Goal: Information Seeking & Learning: Check status

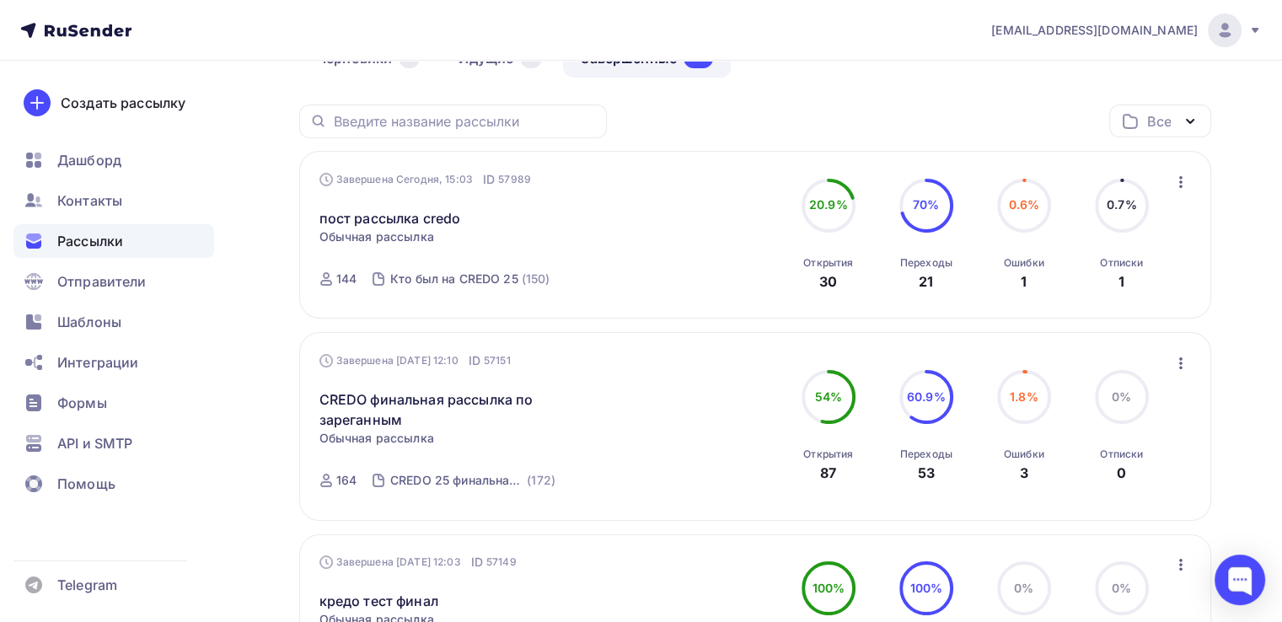
scroll to position [169, 0]
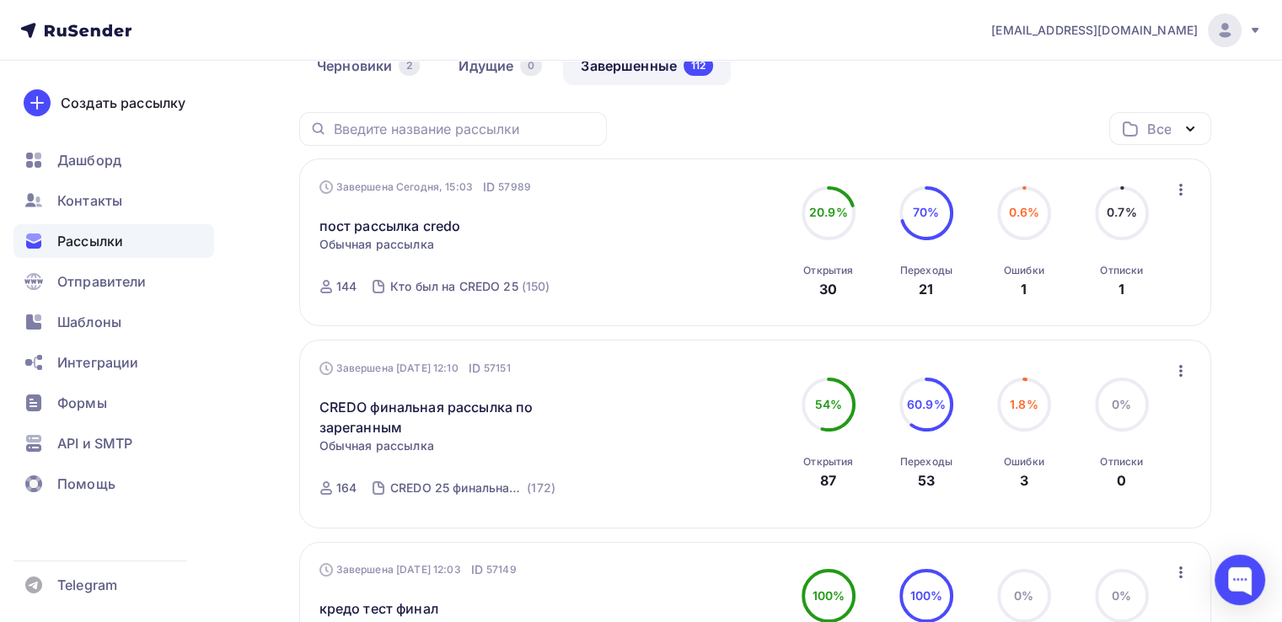
click at [1121, 286] on div "1" at bounding box center [1121, 289] width 6 height 20
click at [1121, 214] on span "0.7%" at bounding box center [1122, 212] width 30 height 14
click at [1182, 183] on icon "button" at bounding box center [1181, 190] width 20 height 20
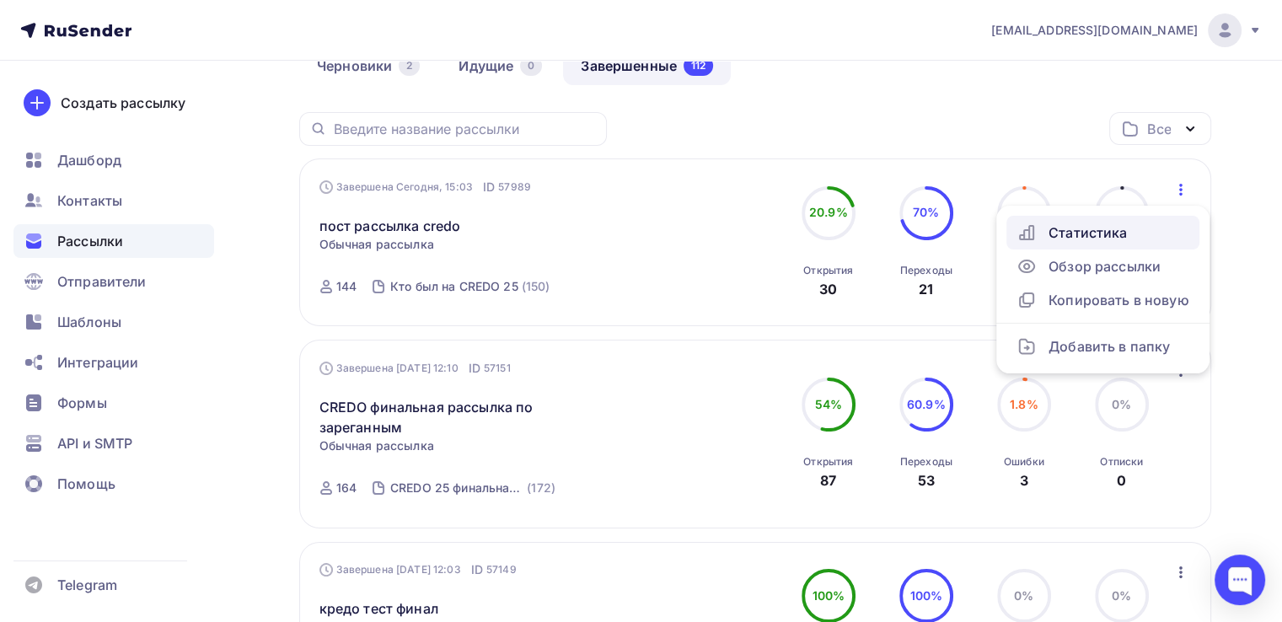
click at [1124, 222] on div "Статистика" at bounding box center [1102, 232] width 173 height 20
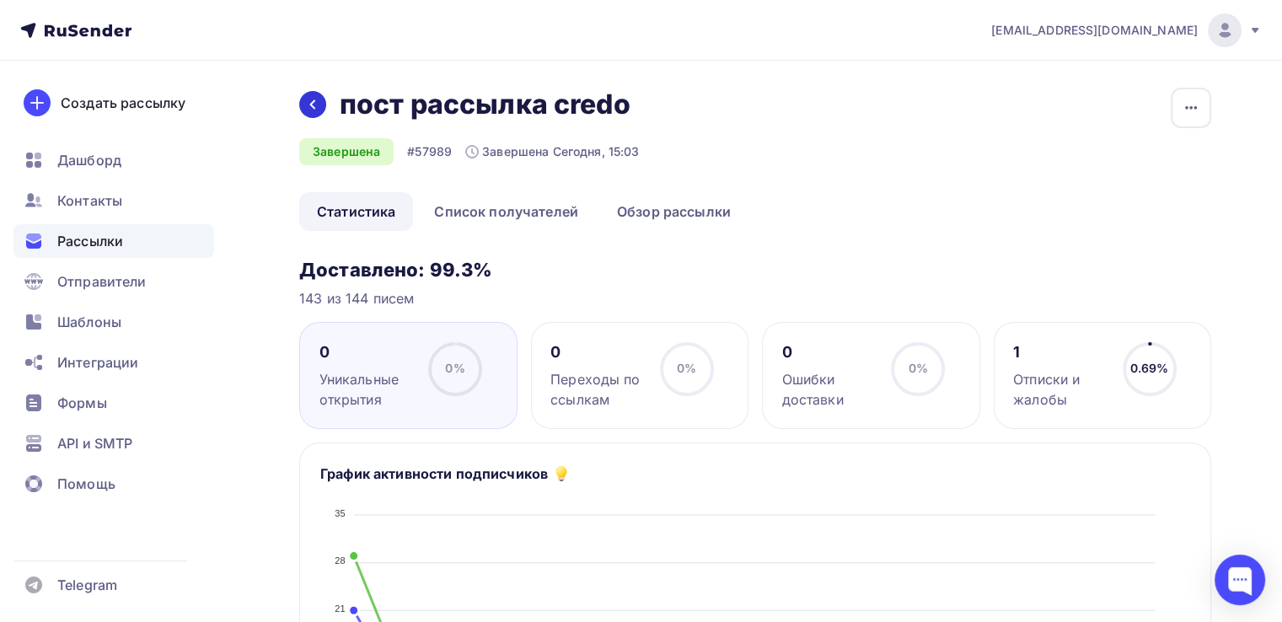
click at [324, 109] on div at bounding box center [312, 104] width 27 height 27
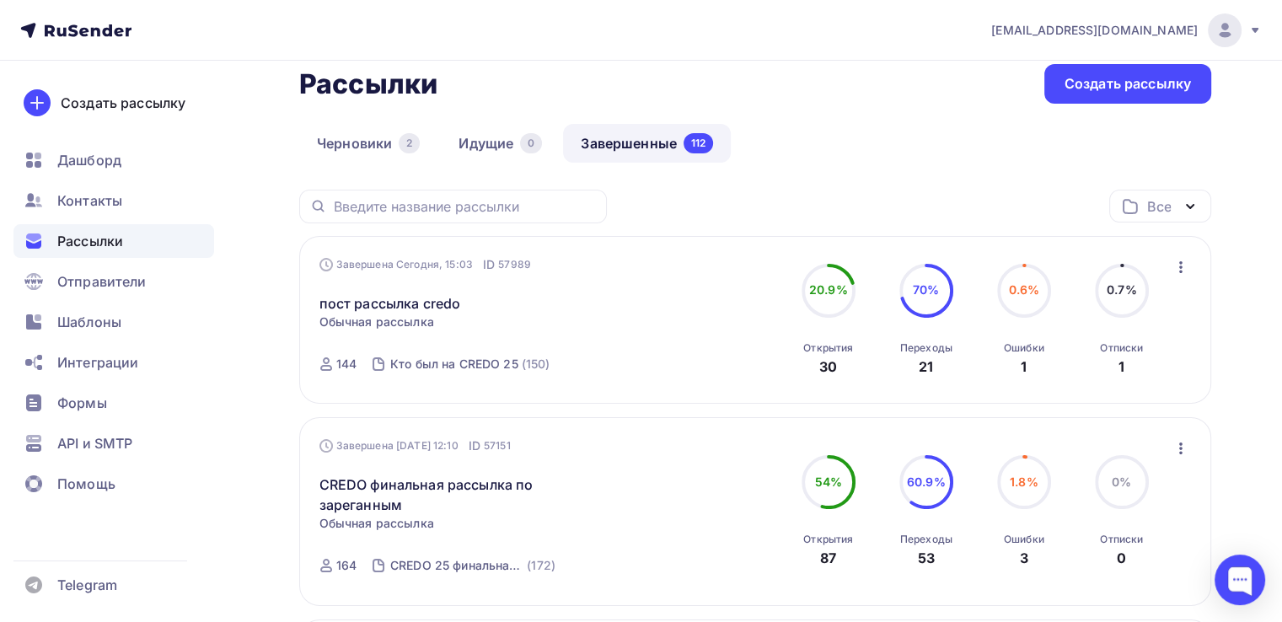
scroll to position [84, 0]
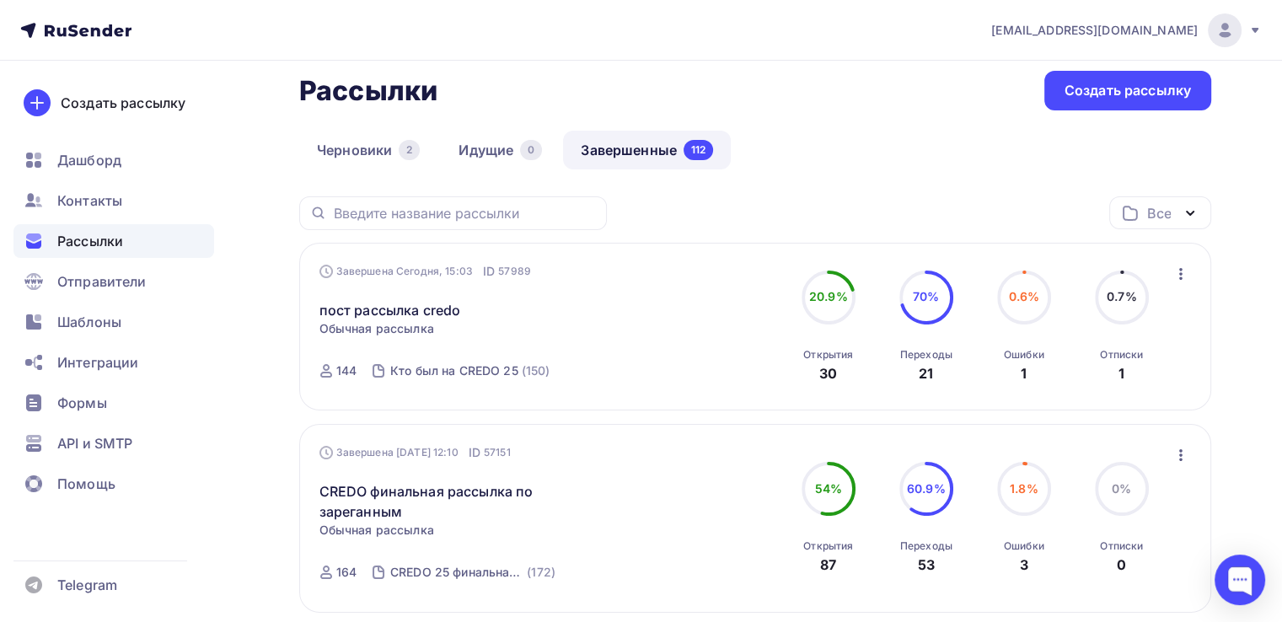
click at [563, 303] on div "пост рассылка credo Статистика Обзор рассылки Копировать в новую Добавить в пап…" at bounding box center [511, 300] width 384 height 40
click at [429, 304] on link "пост рассылка credo" at bounding box center [390, 310] width 142 height 20
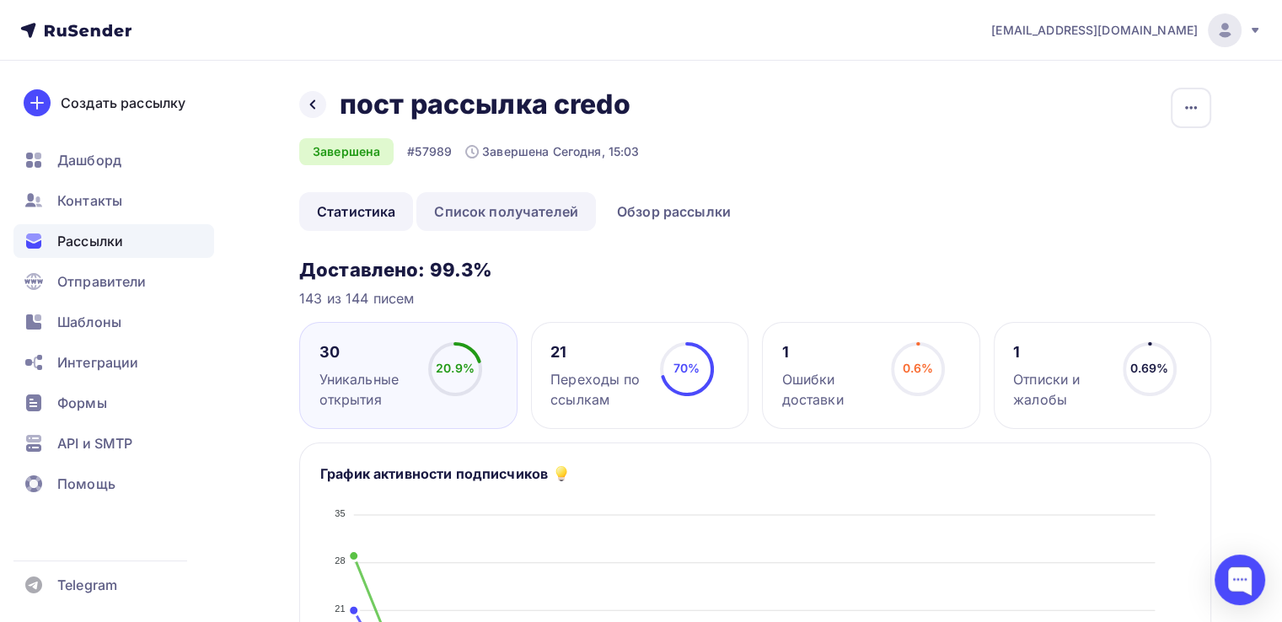
click at [495, 218] on link "Список получателей" at bounding box center [506, 211] width 180 height 39
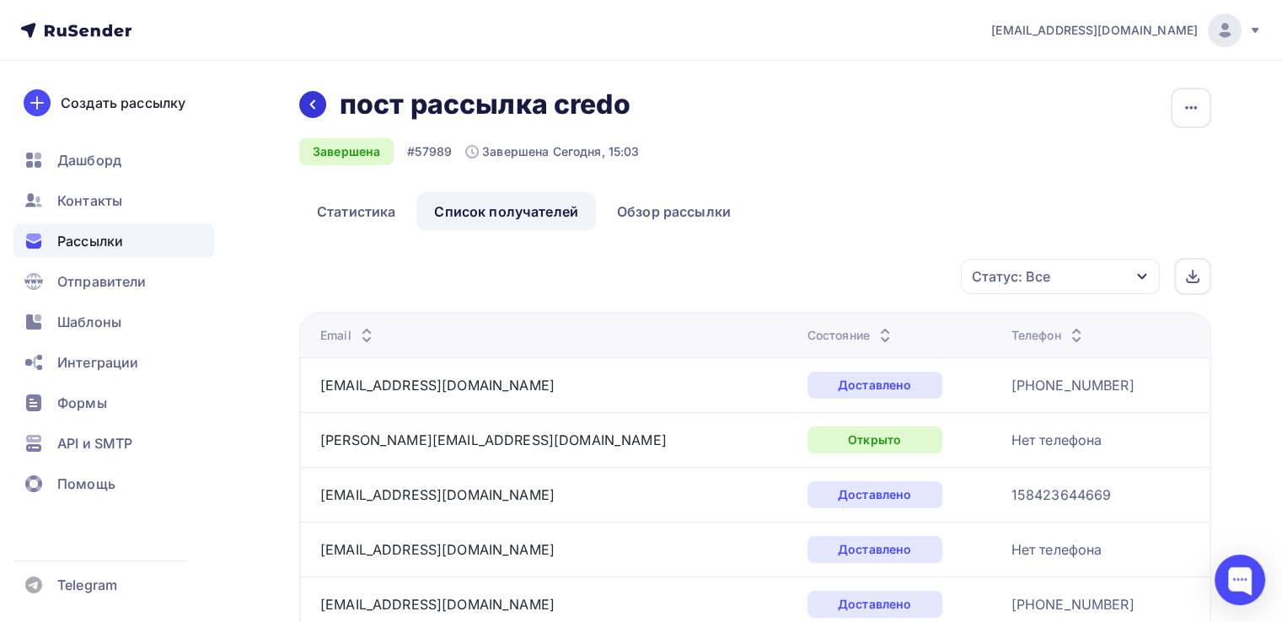
click at [317, 102] on icon at bounding box center [312, 104] width 13 height 13
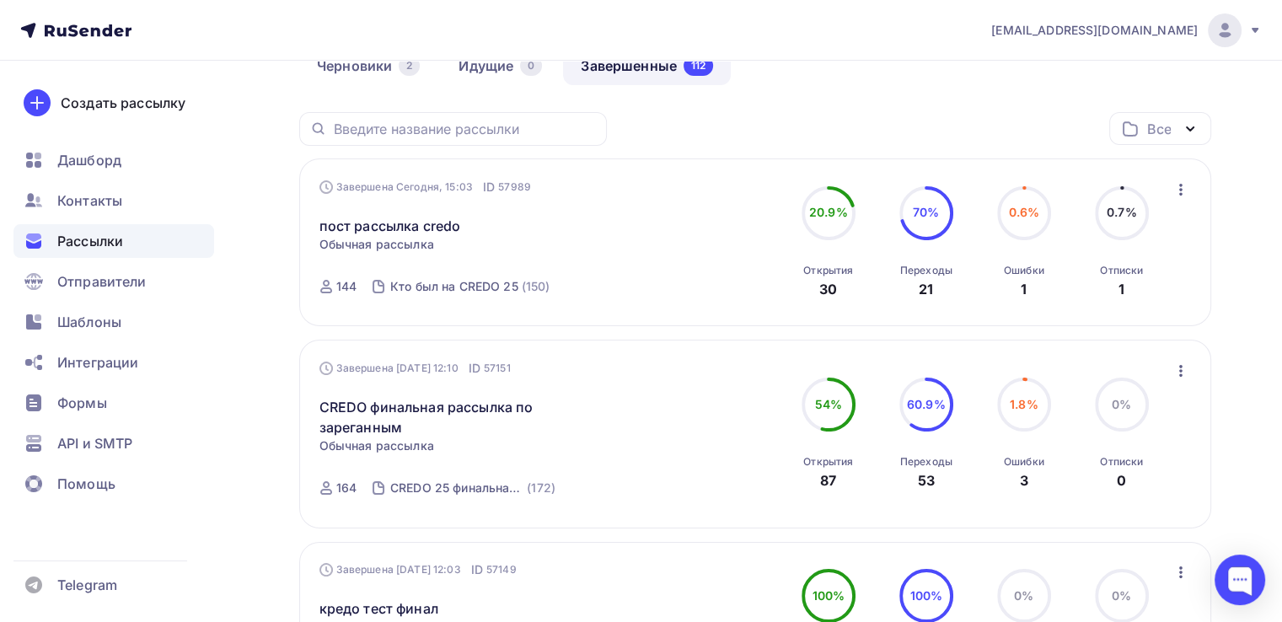
scroll to position [253, 0]
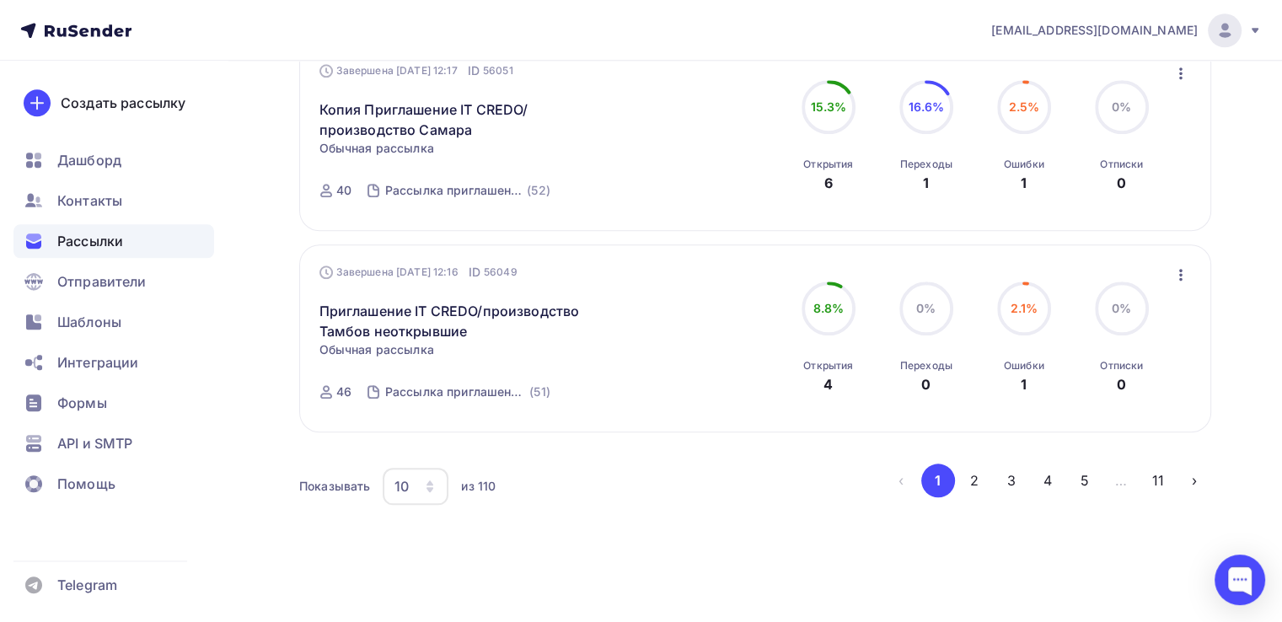
scroll to position [1807, 0]
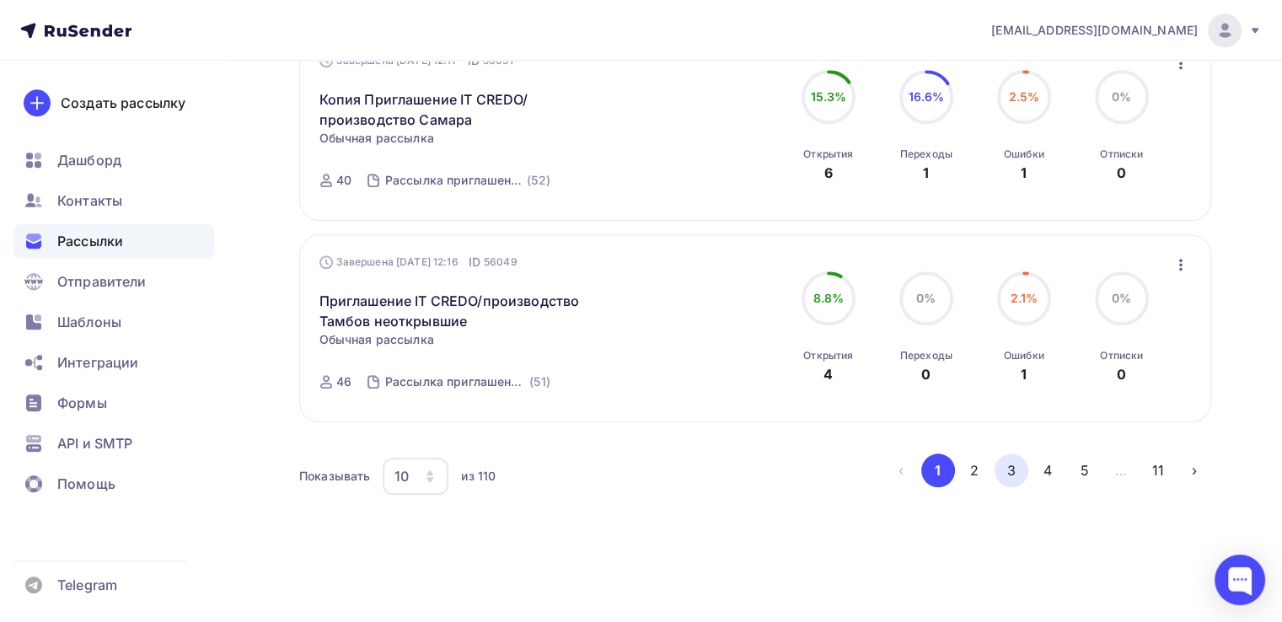
click at [1011, 463] on button "3" at bounding box center [1011, 470] width 34 height 34
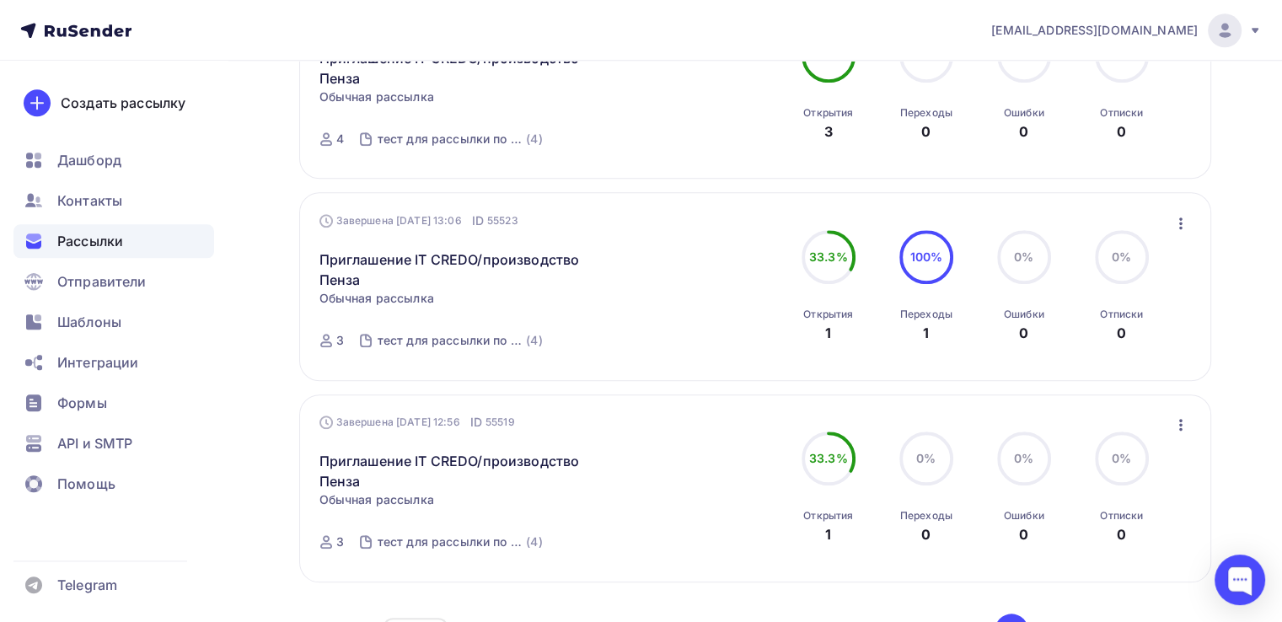
scroll to position [1908, 0]
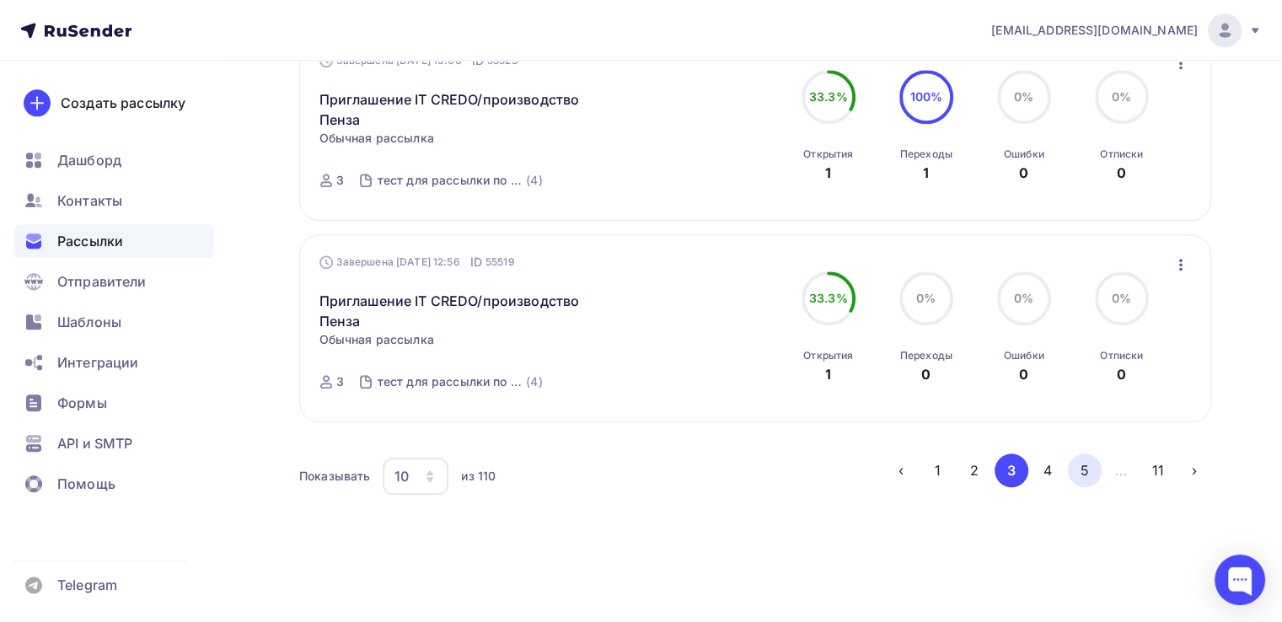
click at [1092, 469] on button "5" at bounding box center [1085, 470] width 34 height 34
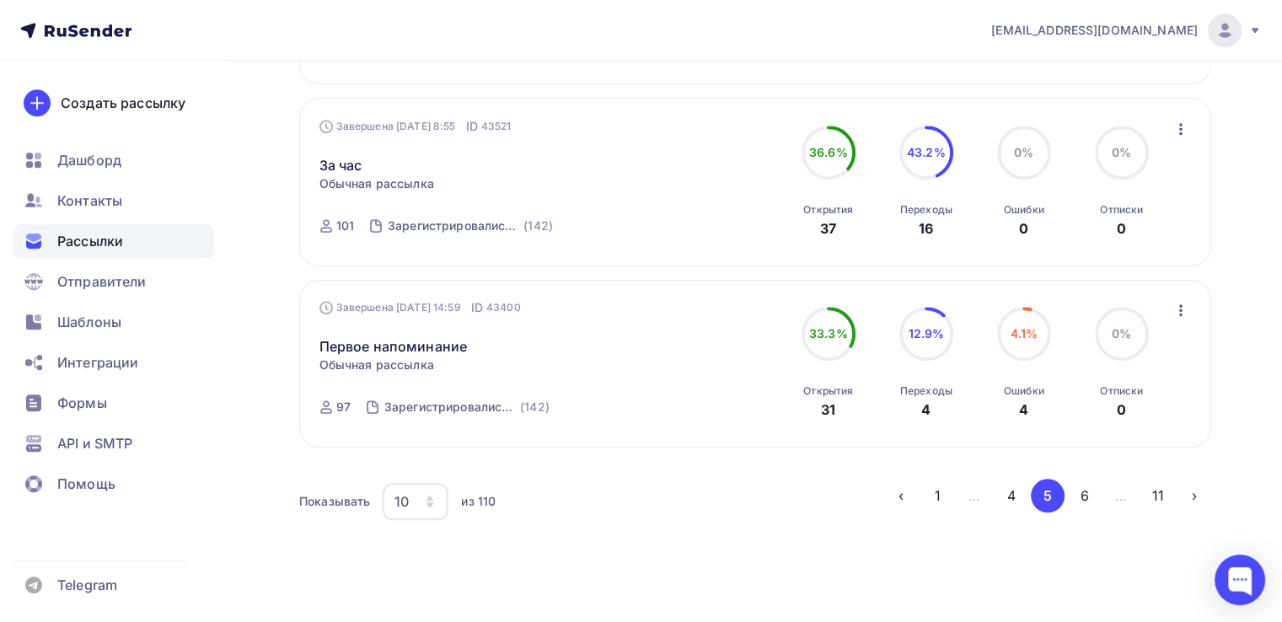
scroll to position [1750, 0]
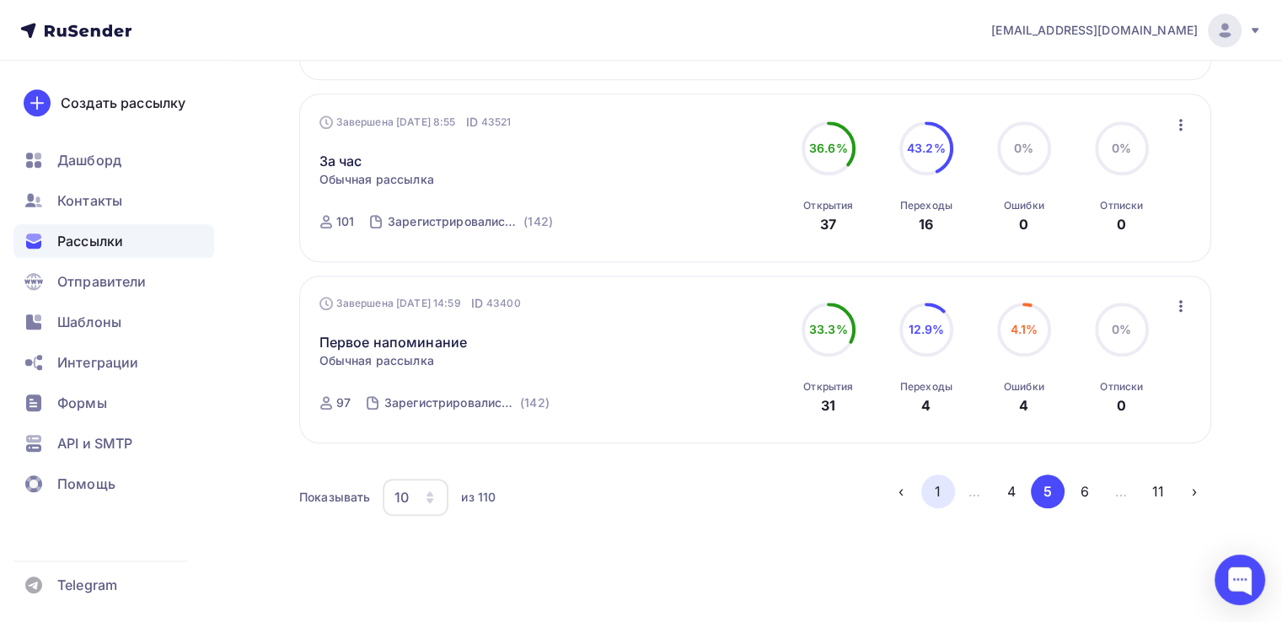
click at [925, 474] on button "1" at bounding box center [938, 491] width 34 height 34
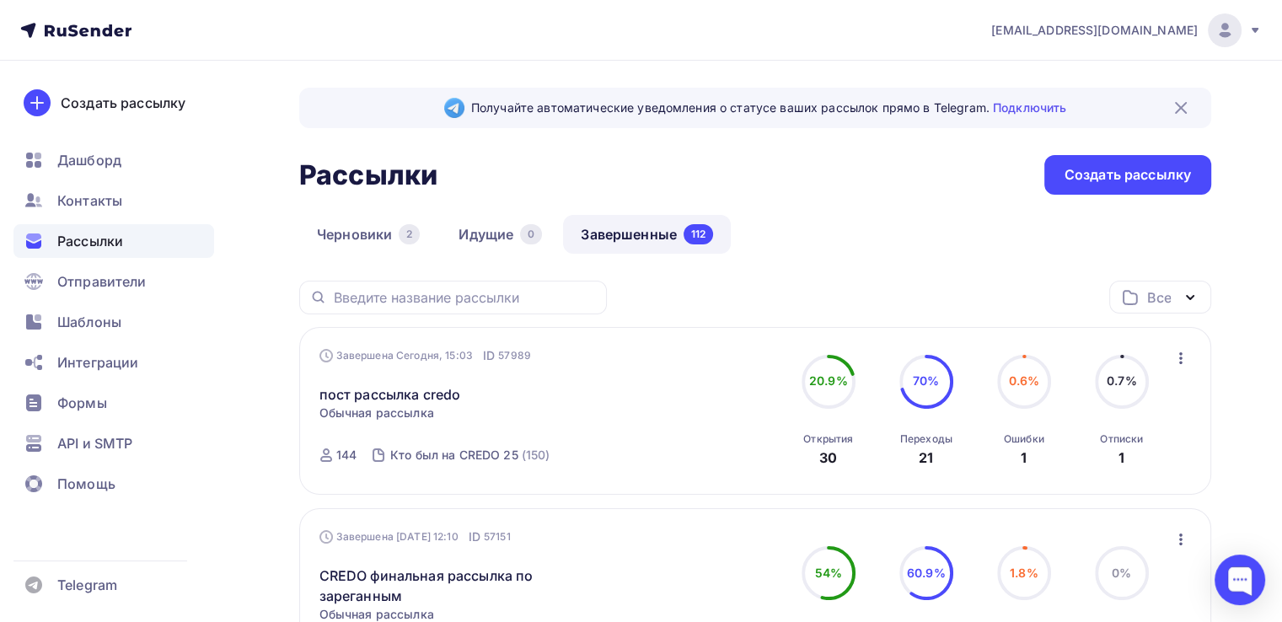
scroll to position [0, 0]
